Goal: Find contact information: Find contact information

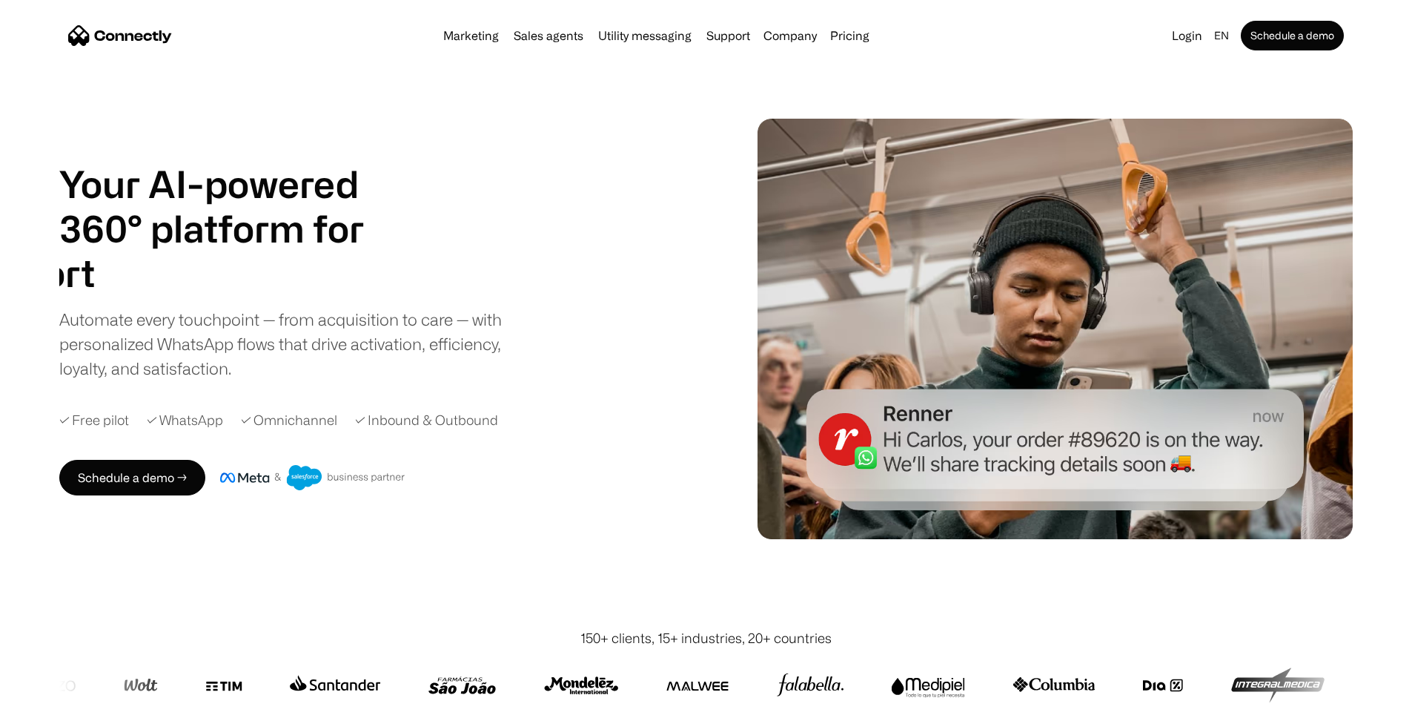
scroll to position [3, 0]
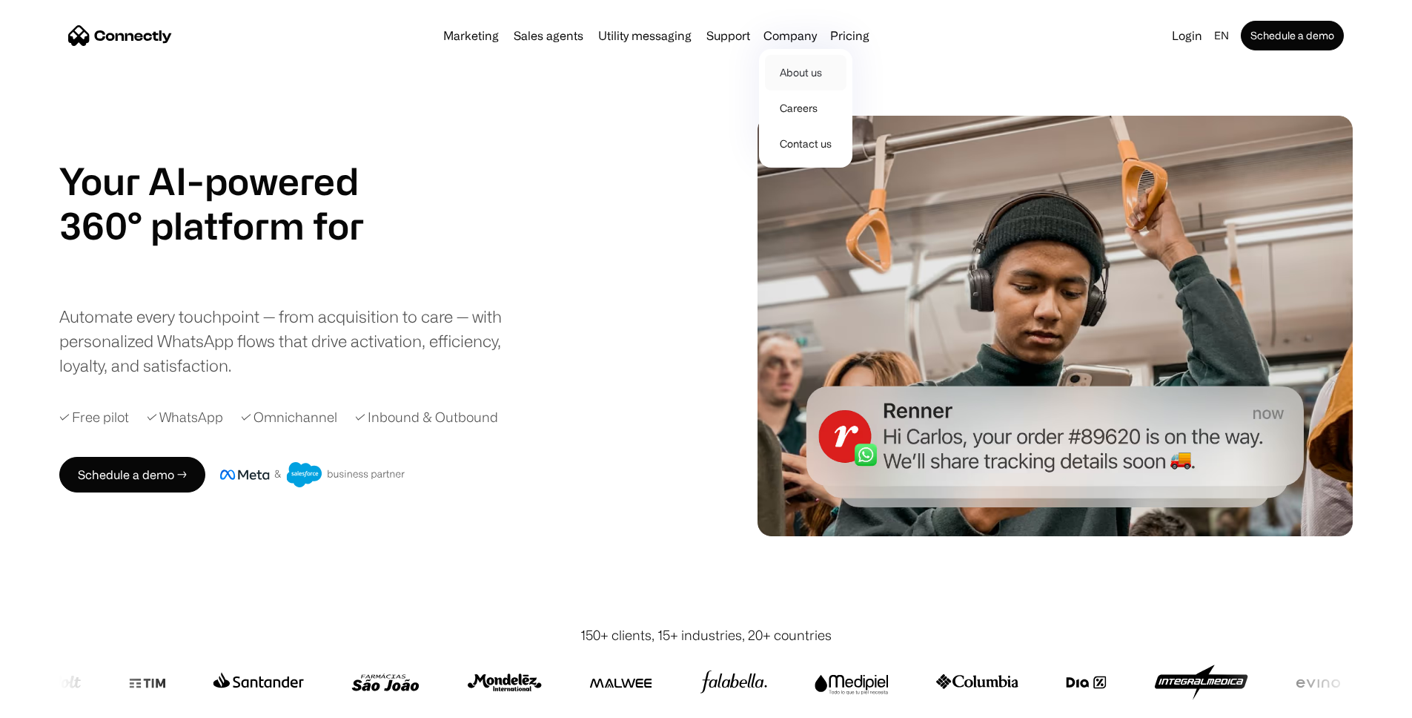
click at [822, 79] on link "About us" at bounding box center [806, 73] width 82 height 36
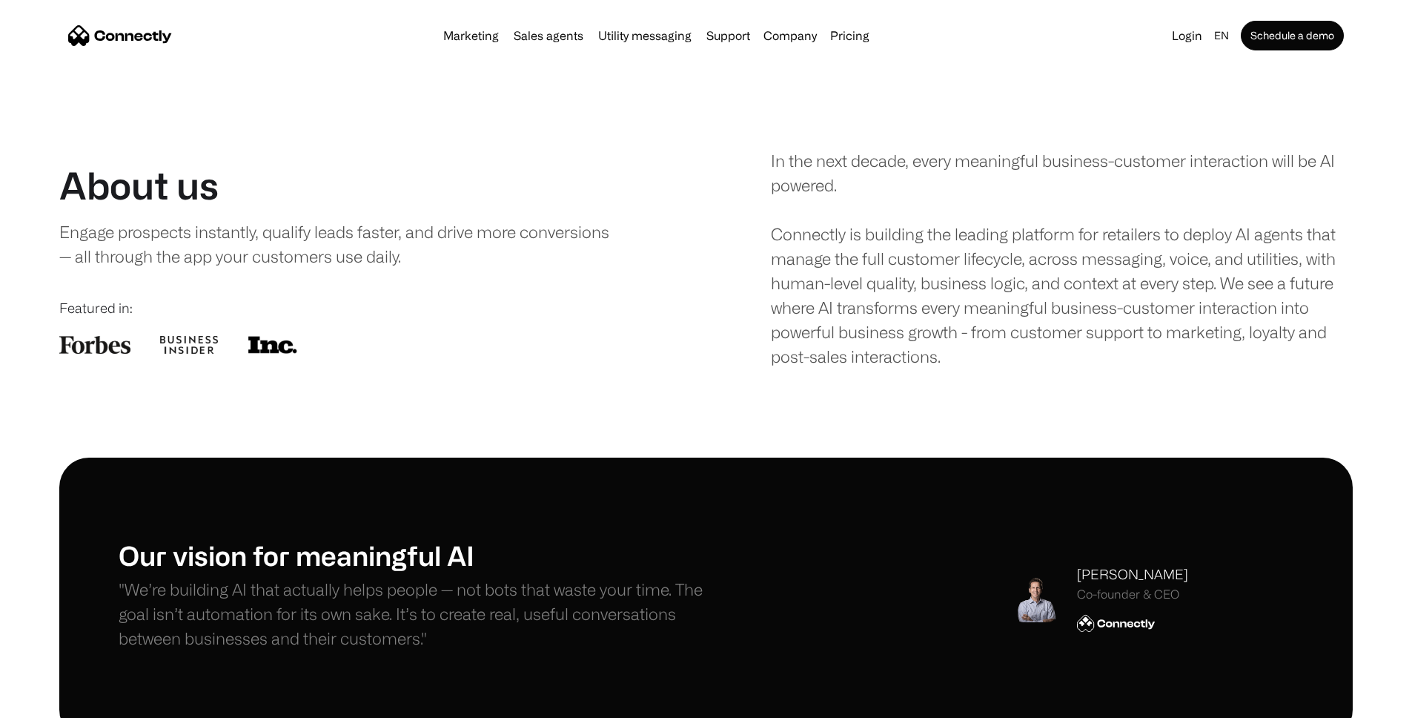
click at [749, 46] on div "Marketing Sales agents Utility messaging Support Company About us Careers Conta…" at bounding box center [656, 35] width 438 height 21
click at [613, 42] on link "Utility messaging" at bounding box center [644, 36] width 105 height 12
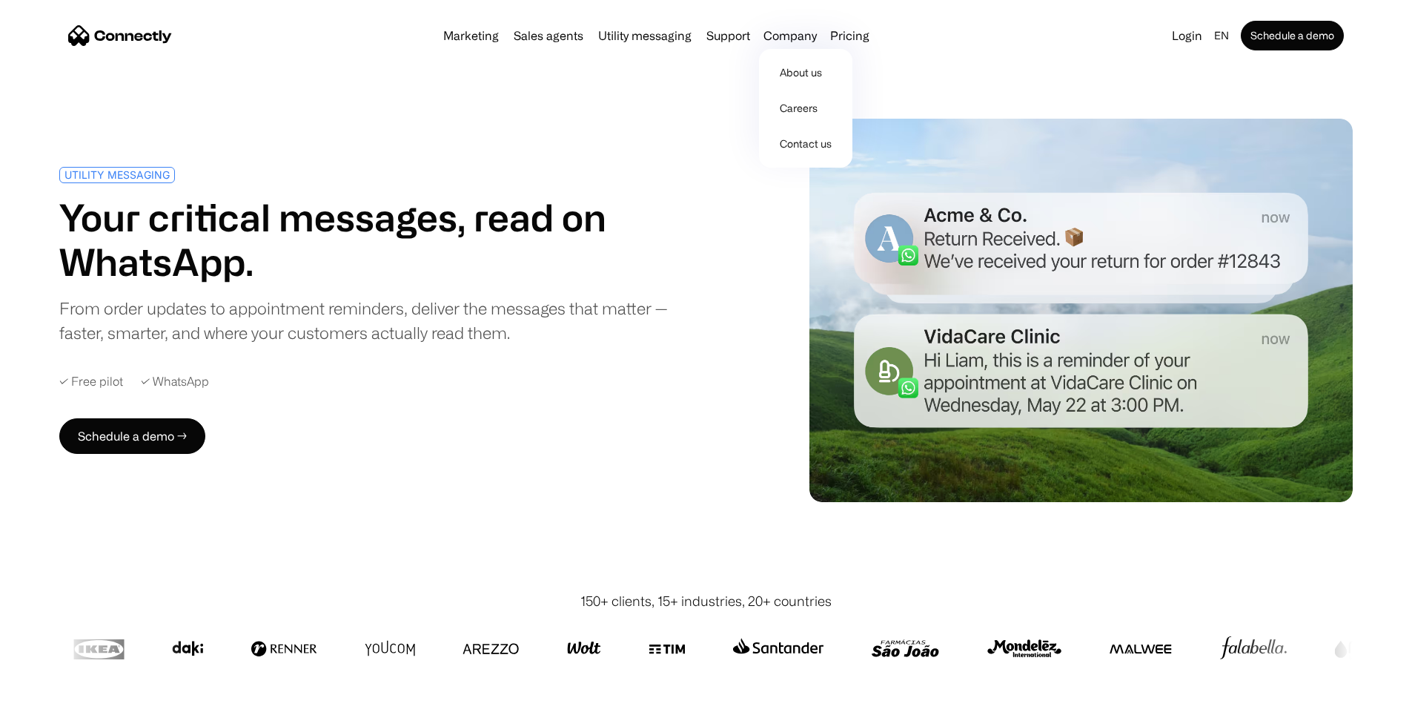
click at [815, 48] on nav "About us Careers Contact us" at bounding box center [805, 107] width 93 height 122
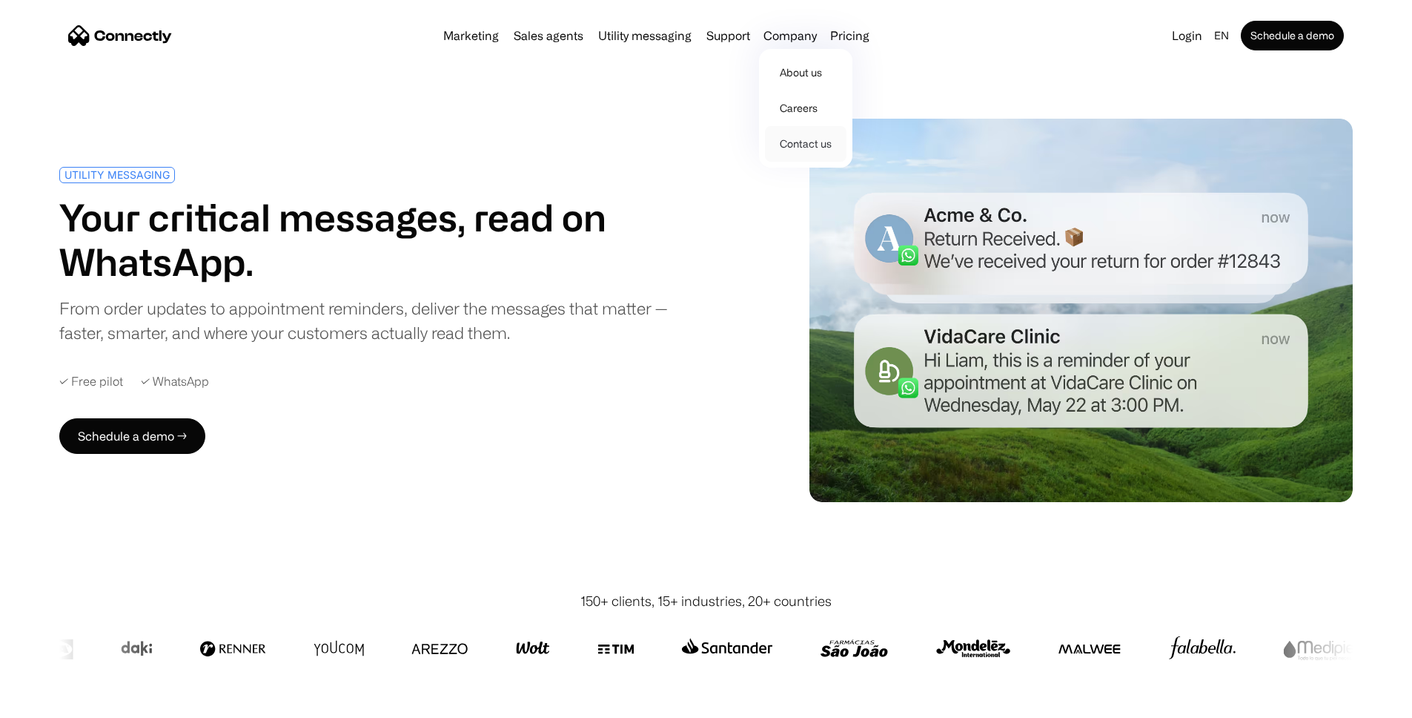
click at [829, 143] on link "Contact us" at bounding box center [806, 144] width 82 height 36
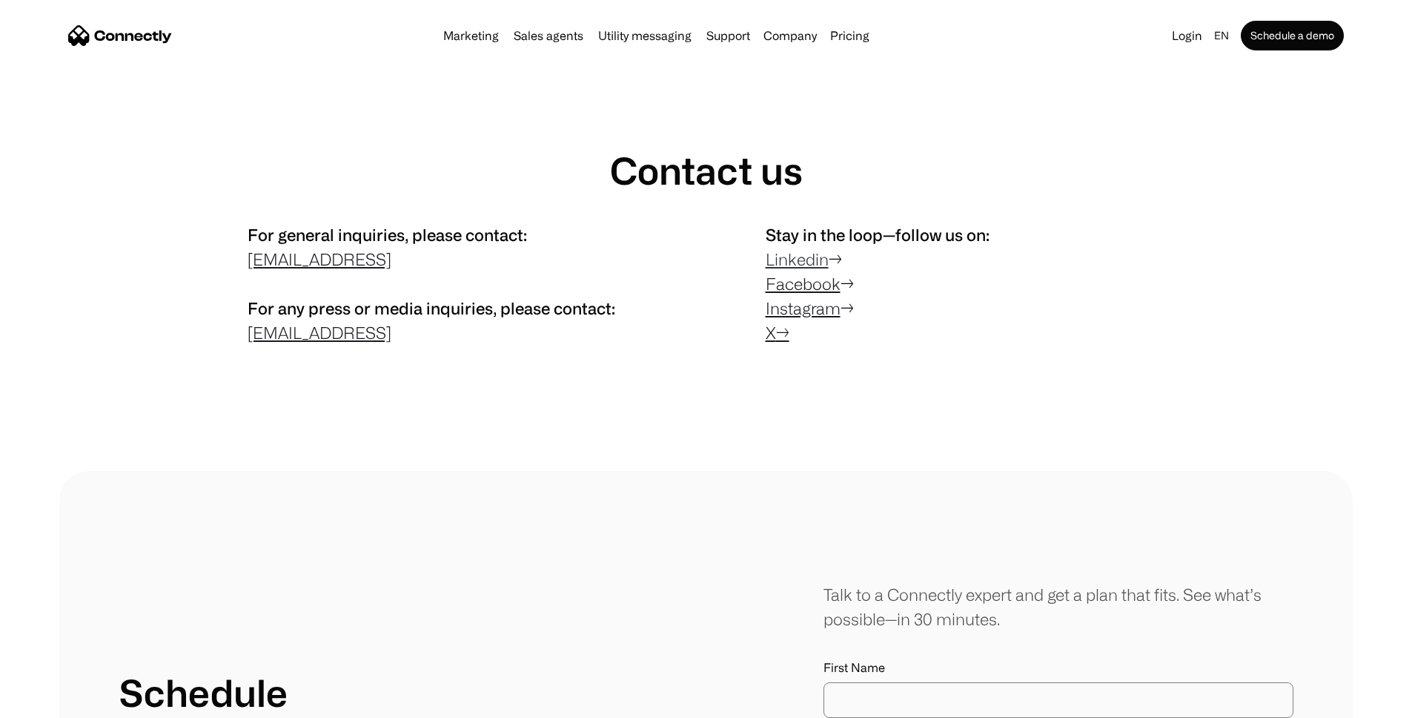
click at [819, 268] on link "Linkedin" at bounding box center [797, 259] width 63 height 19
